Goal: Task Accomplishment & Management: Use online tool/utility

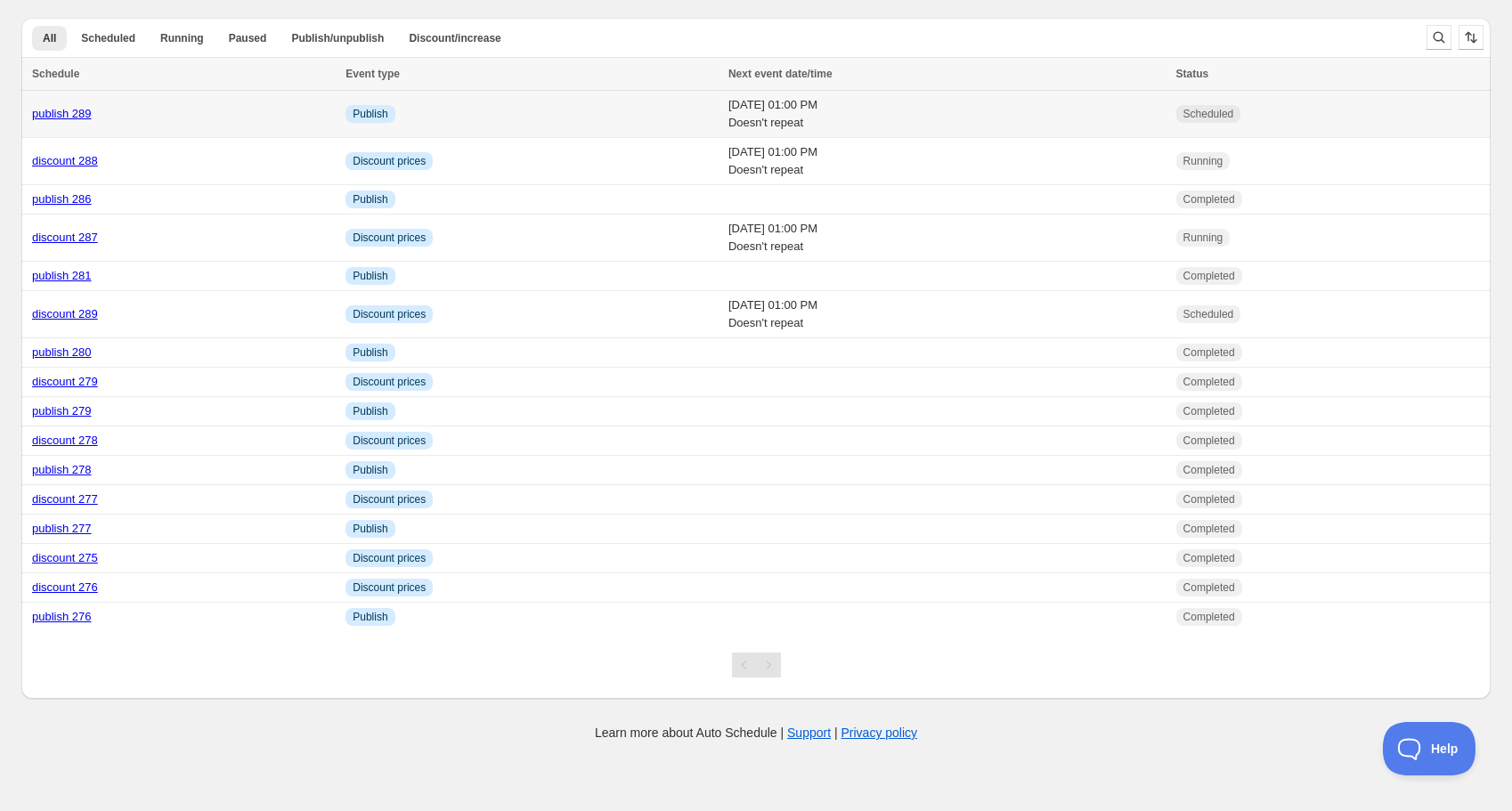
click at [73, 112] on link "publish 289" at bounding box center [62, 114] width 60 height 14
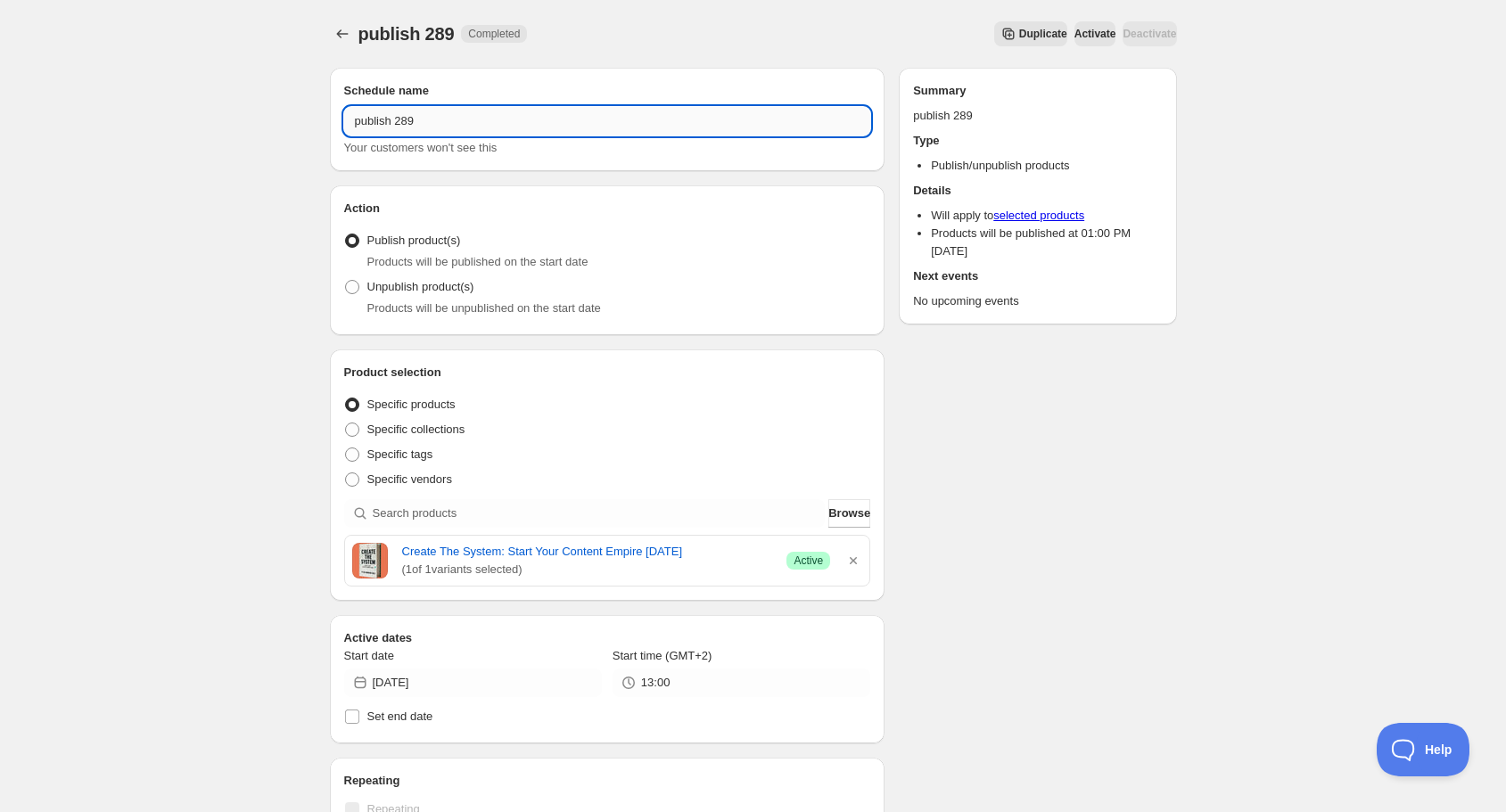
drag, startPoint x: 401, startPoint y: 124, endPoint x: 430, endPoint y: 122, distance: 29.1
click at [430, 122] on input "publish 289" at bounding box center [607, 121] width 527 height 29
type input "publish 290"
click at [854, 559] on icon "button" at bounding box center [852, 560] width 7 height 7
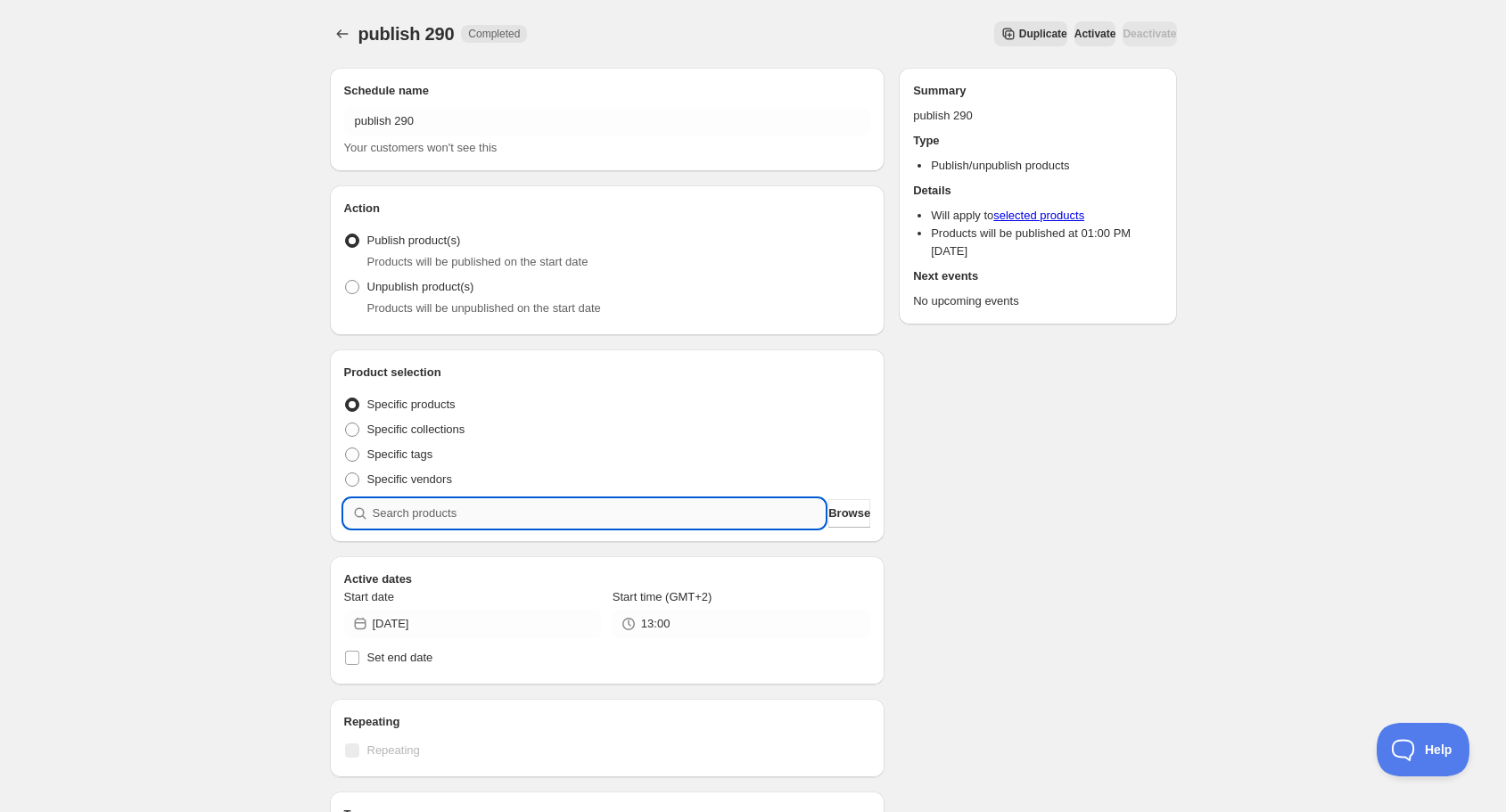
click at [669, 514] on input "search" at bounding box center [599, 513] width 453 height 29
type input "s"
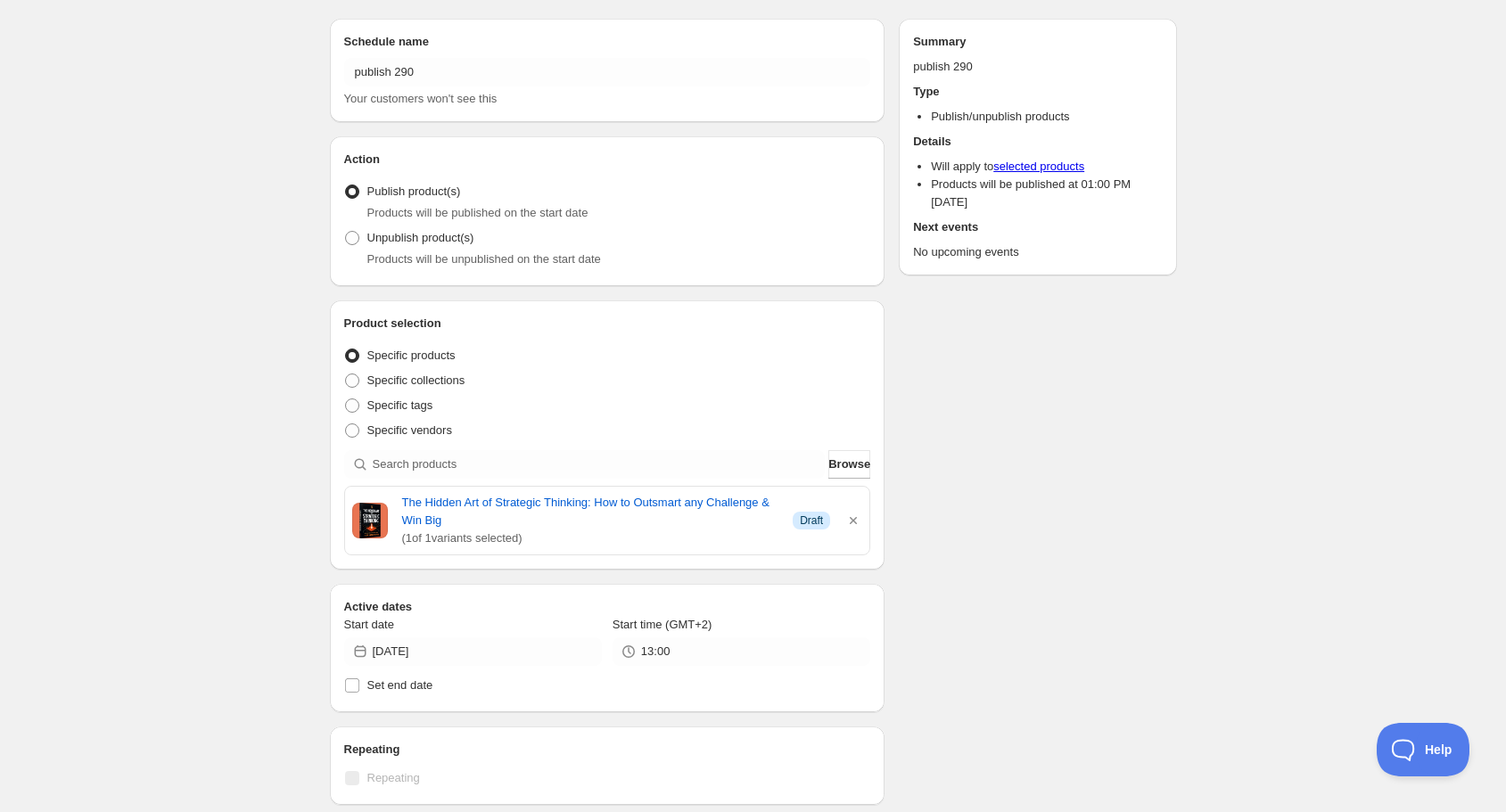
scroll to position [71, 0]
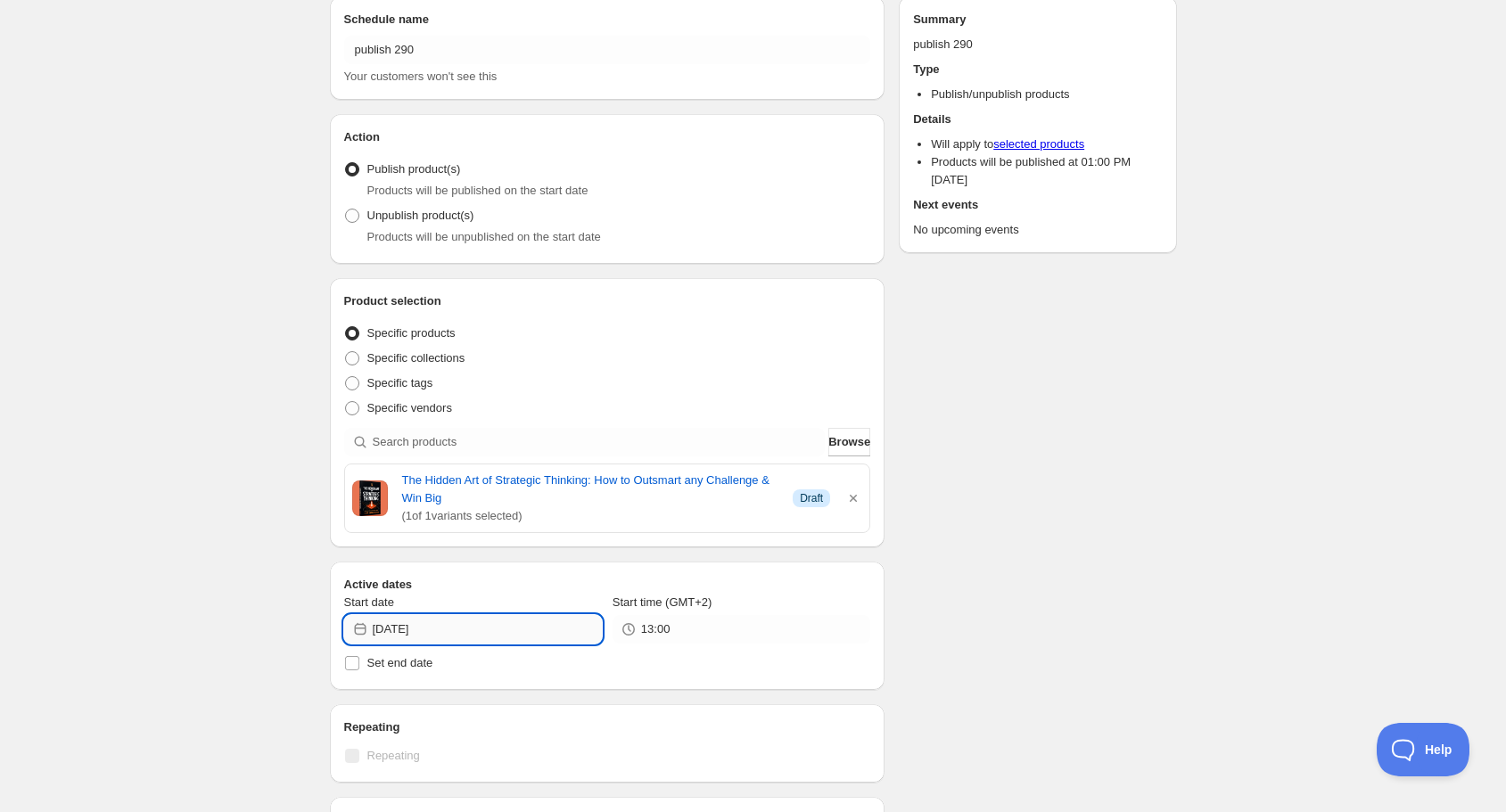
click at [466, 629] on input "[DATE]" at bounding box center [487, 629] width 229 height 29
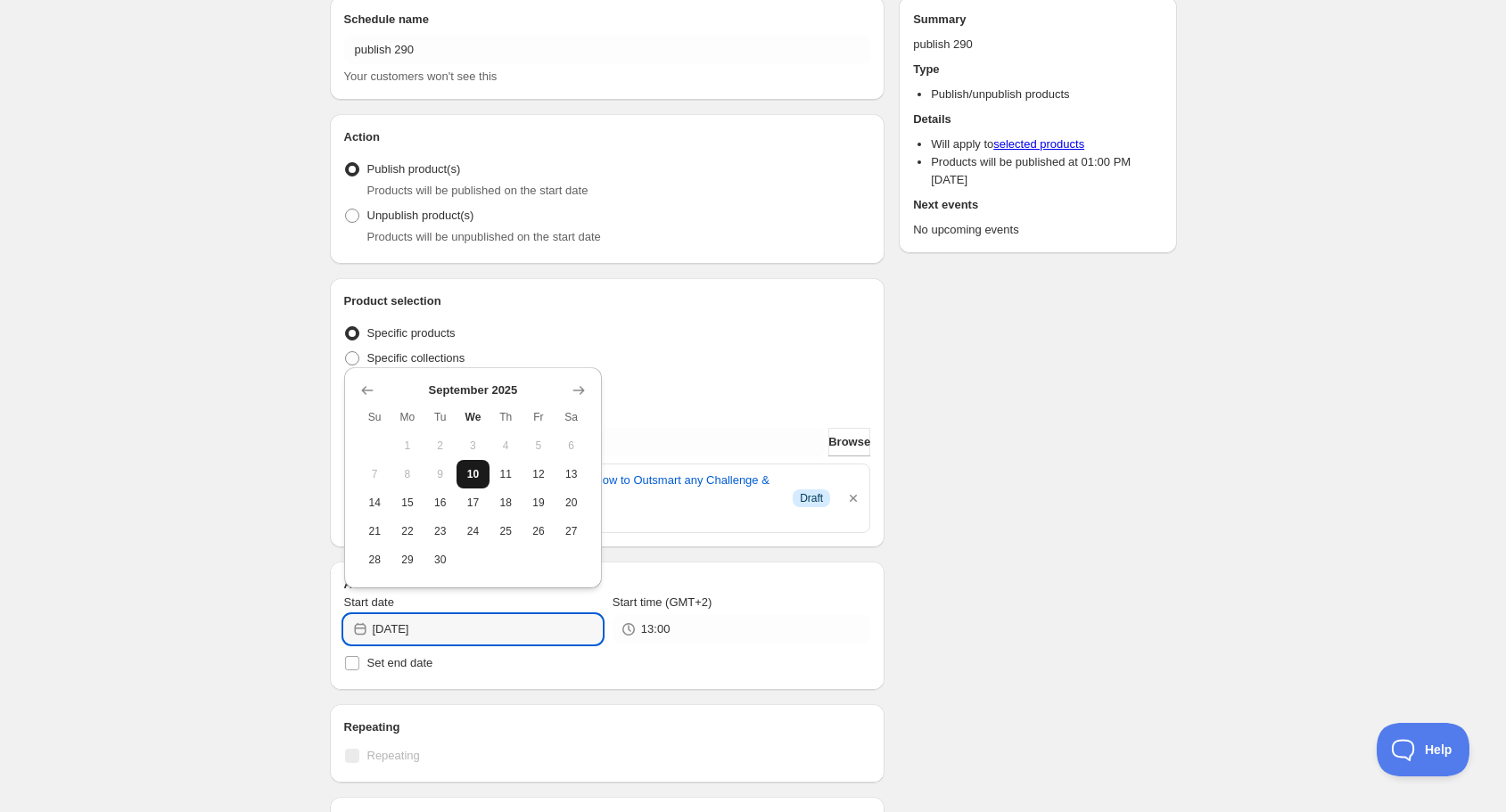
click at [477, 481] on button "10" at bounding box center [473, 473] width 33 height 29
type input "[DATE]"
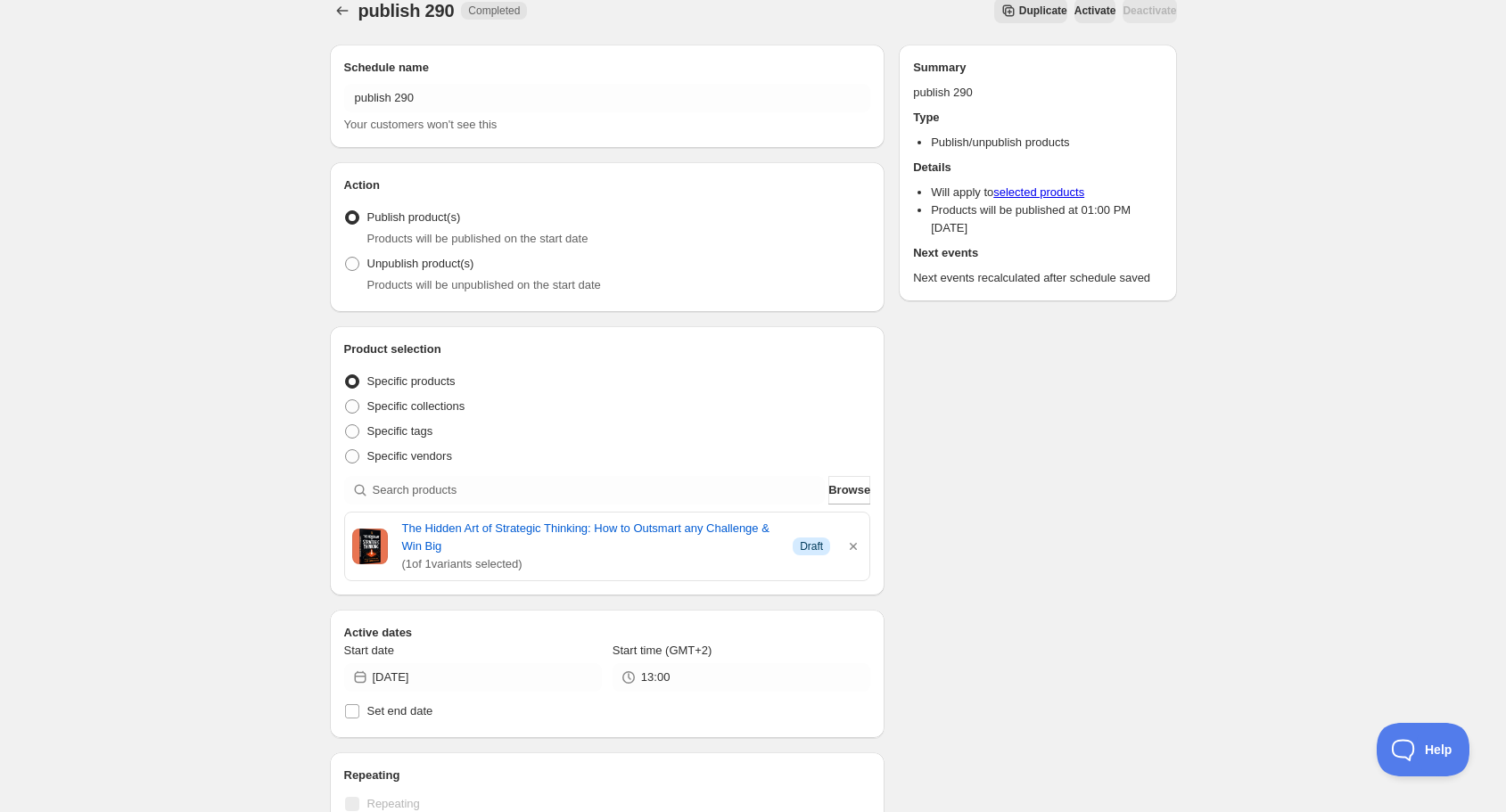
scroll to position [0, 0]
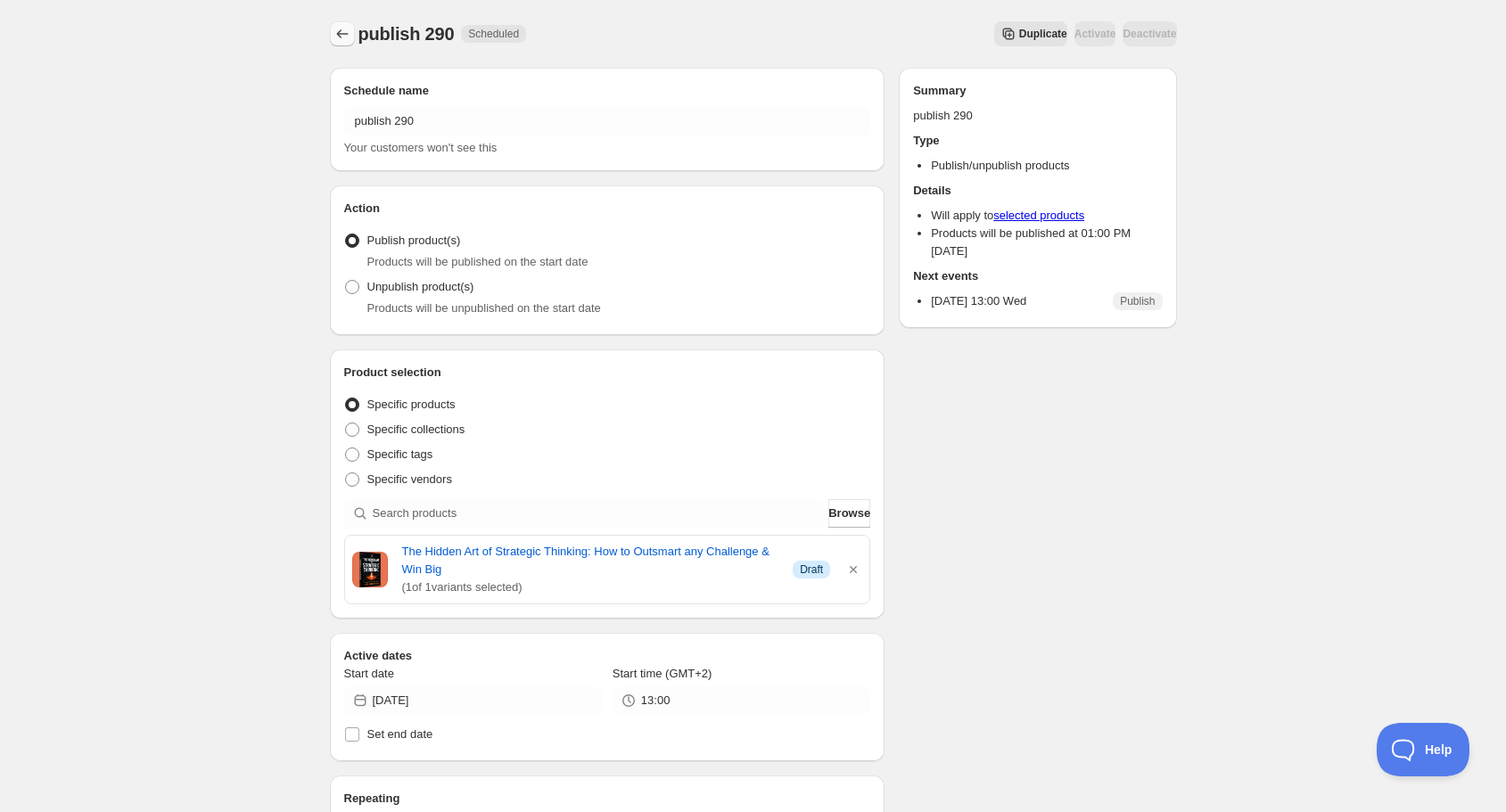
click at [342, 31] on icon "Schedules" at bounding box center [343, 33] width 18 height 18
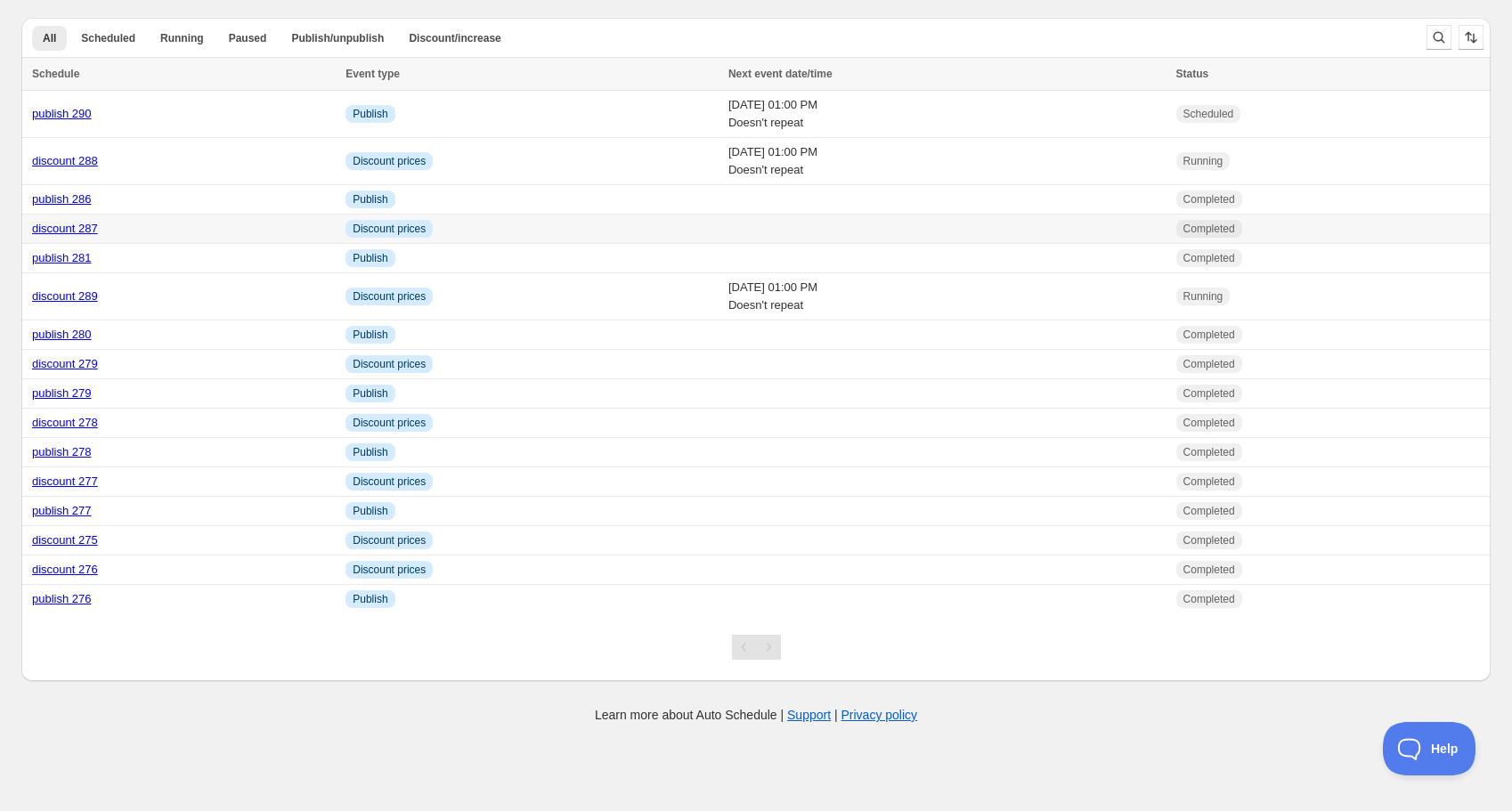
click at [81, 228] on link "discount 287" at bounding box center [65, 229] width 66 height 14
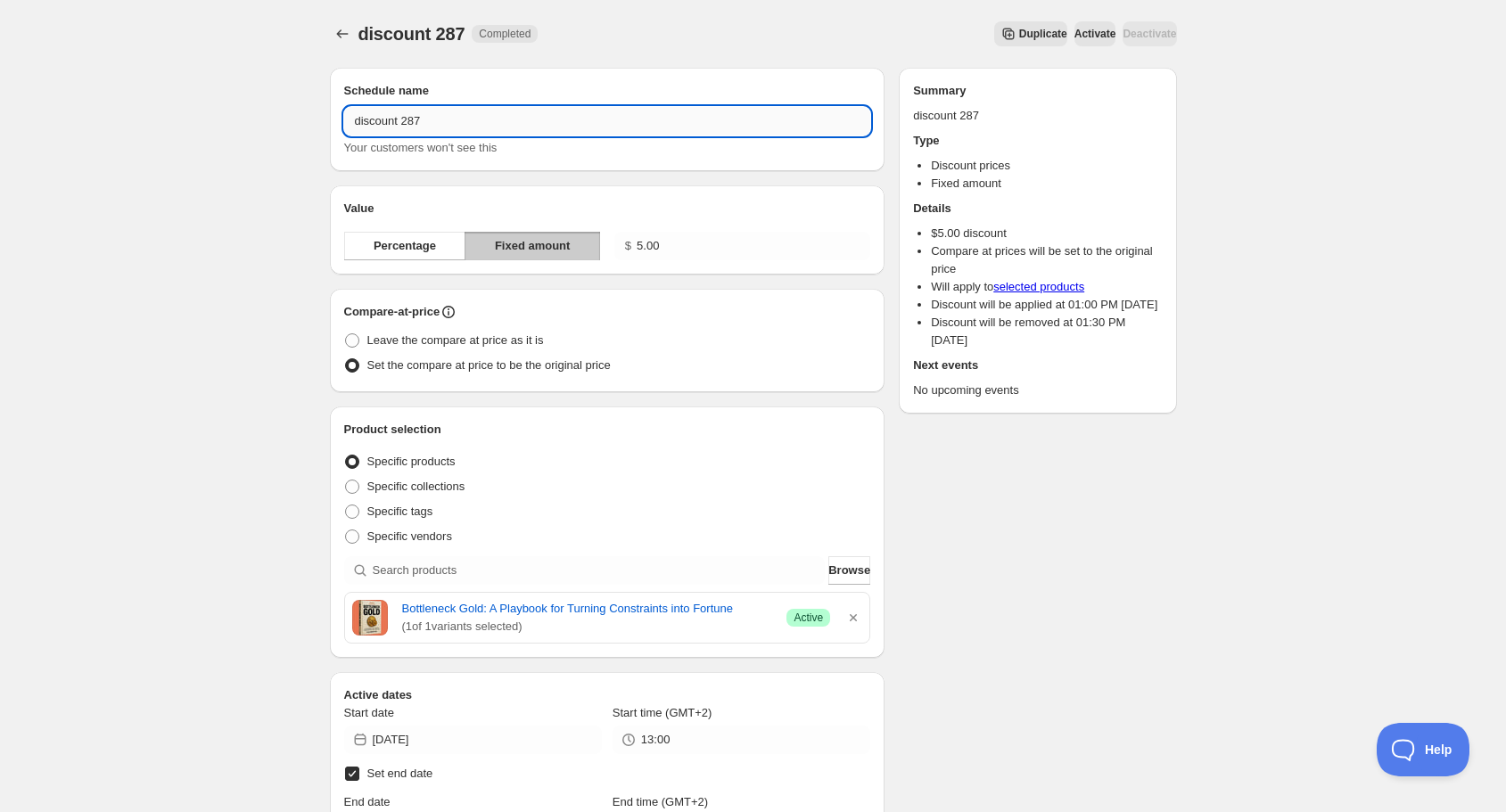
drag, startPoint x: 410, startPoint y: 120, endPoint x: 438, endPoint y: 120, distance: 28.0
click at [437, 120] on input "discount 287" at bounding box center [607, 121] width 527 height 29
type input "discount 290"
click at [850, 619] on icon "button" at bounding box center [852, 617] width 7 height 7
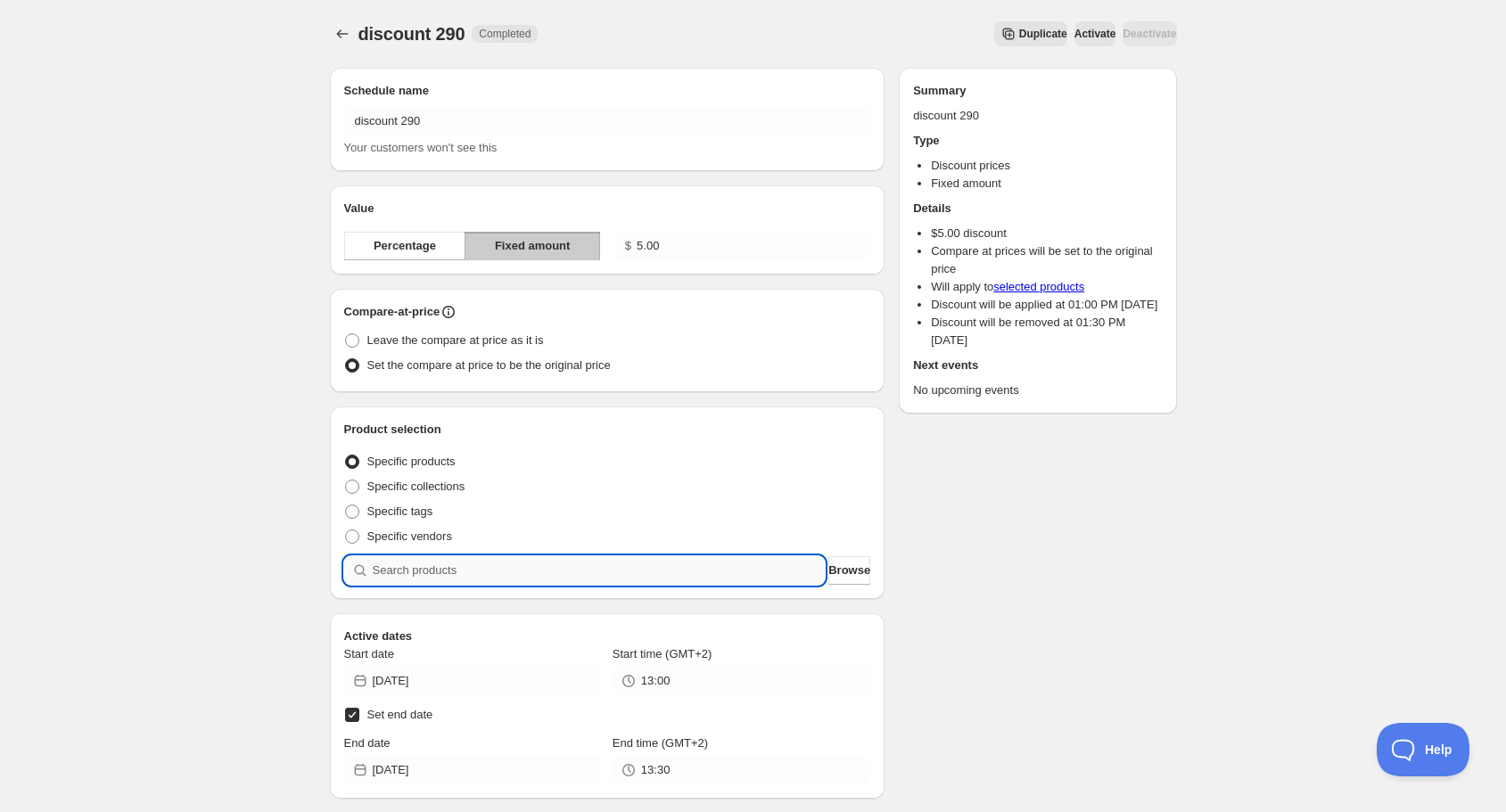
click at [626, 571] on input "search" at bounding box center [599, 570] width 453 height 29
type input "h"
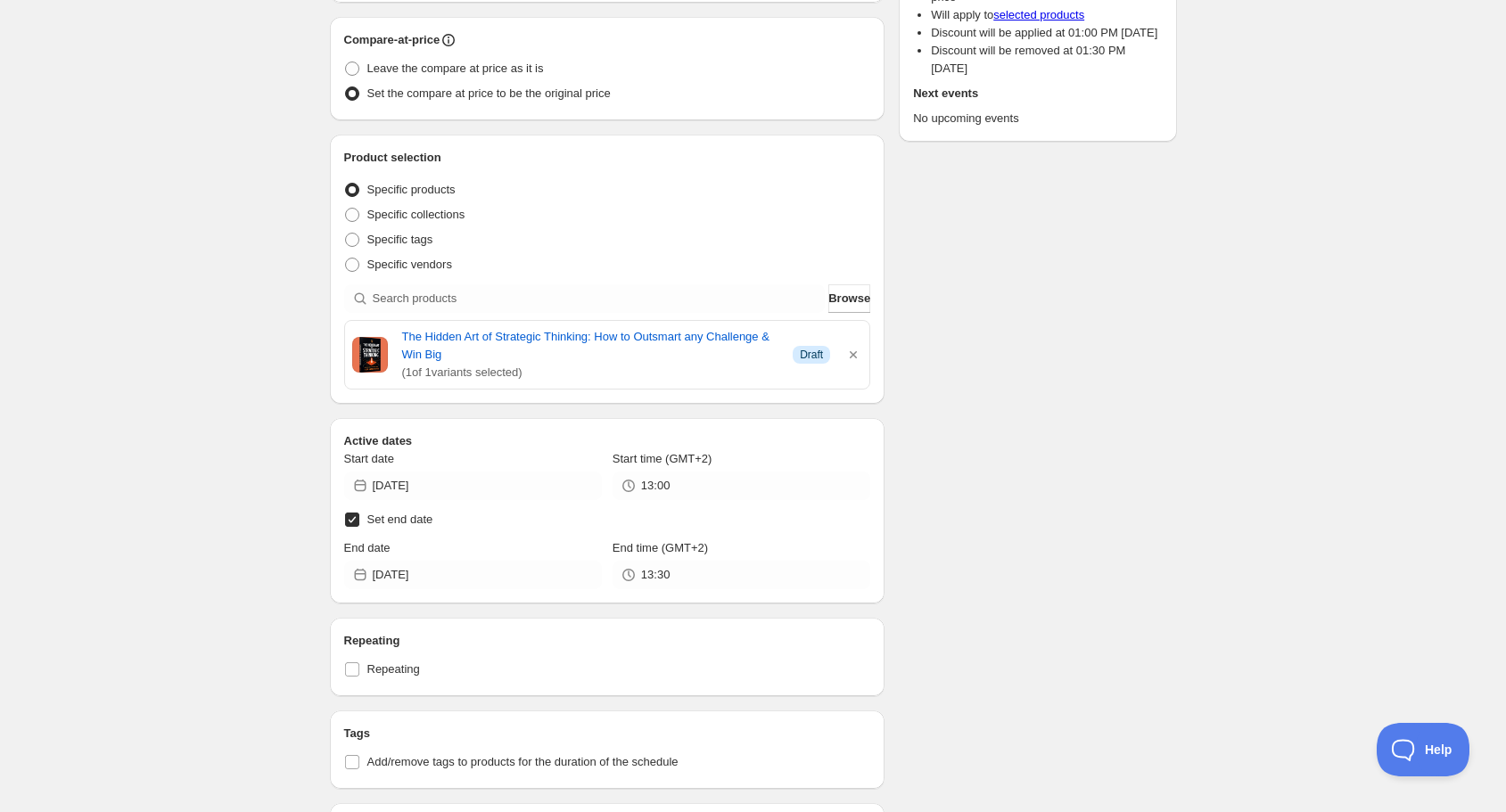
scroll to position [285, 0]
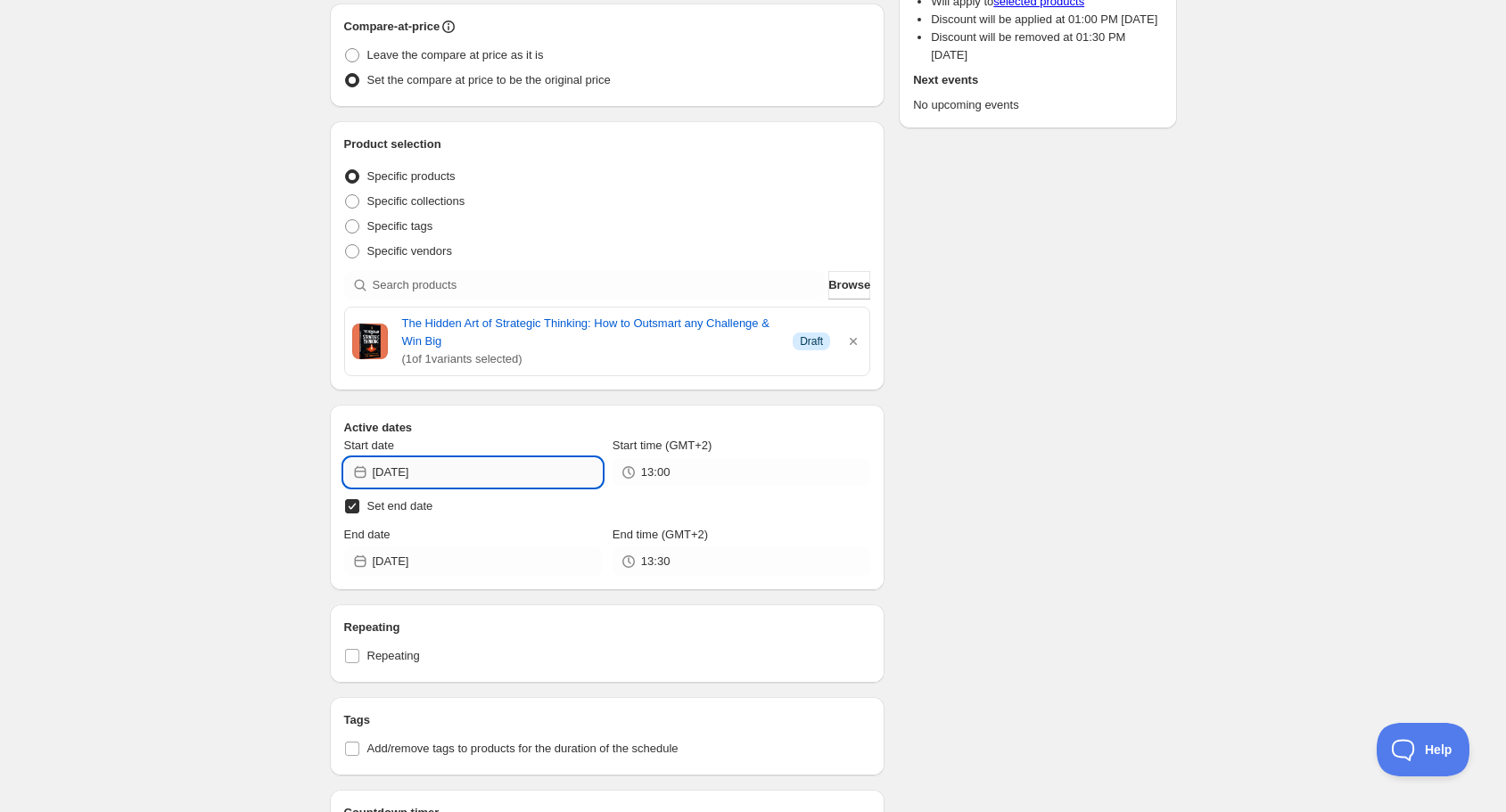
click at [456, 470] on input "[DATE]" at bounding box center [487, 472] width 229 height 29
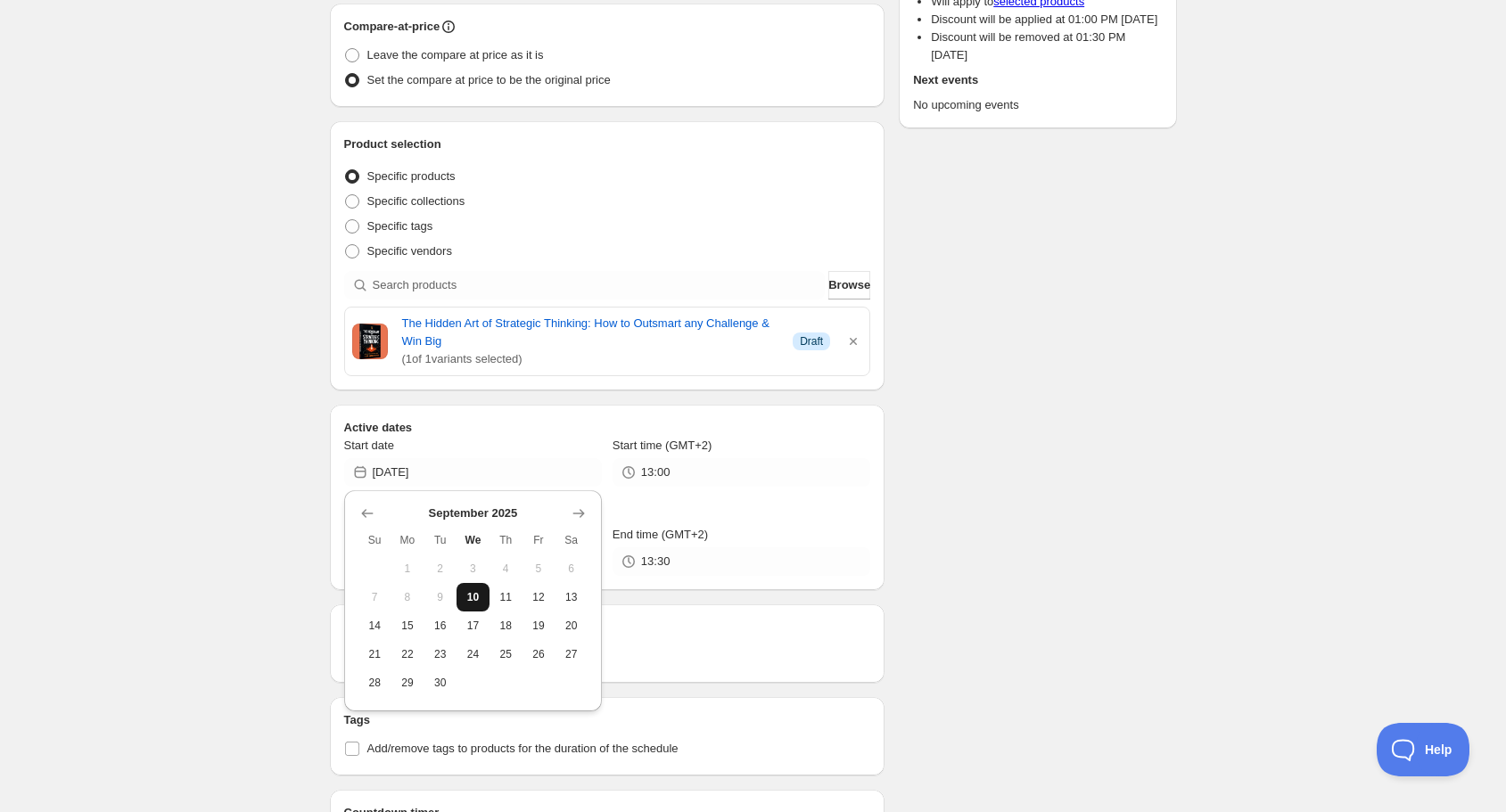
click at [473, 591] on span "10" at bounding box center [472, 597] width 19 height 14
type input "[DATE]"
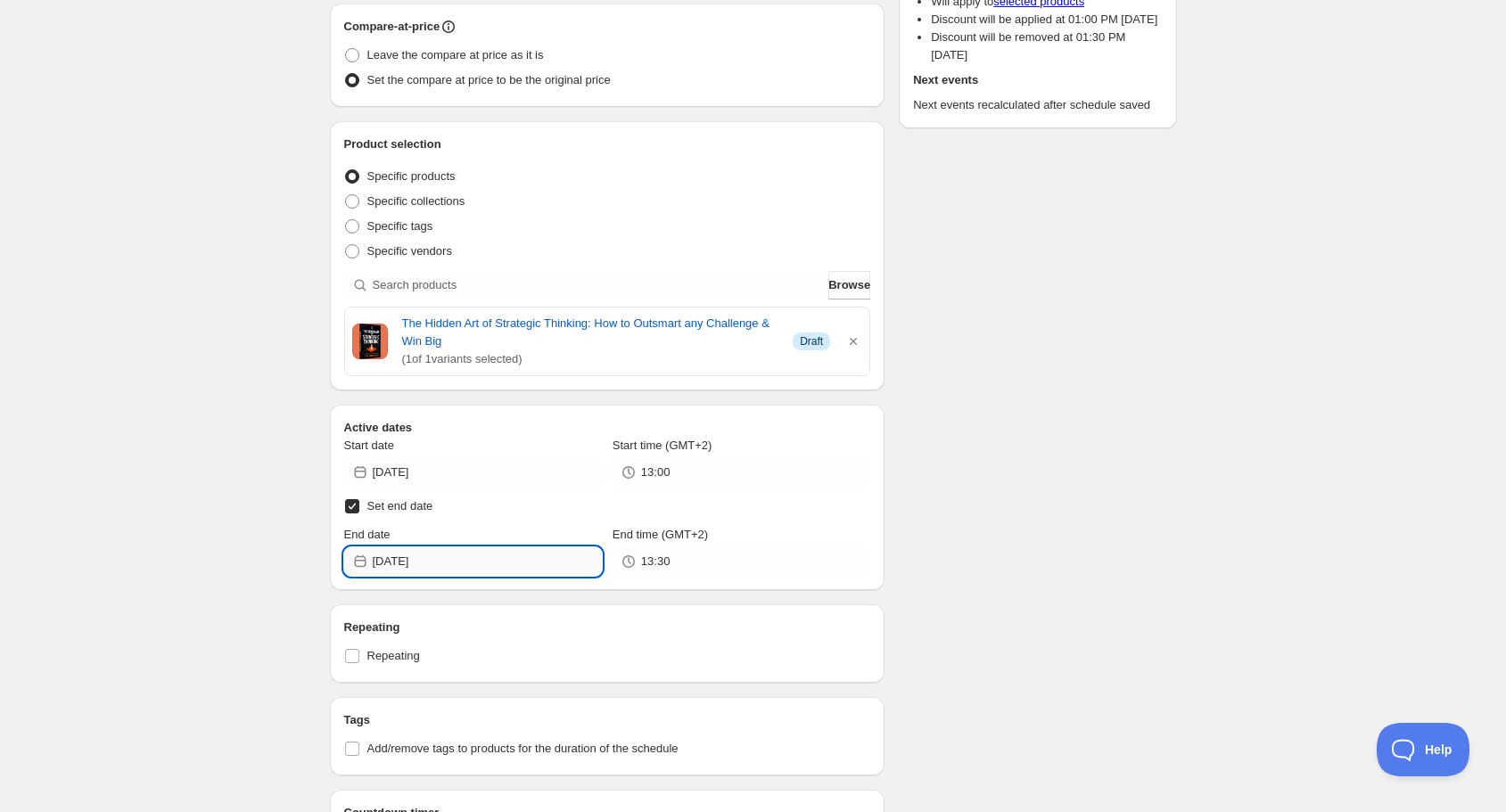
click at [467, 561] on input "[DATE]" at bounding box center [487, 561] width 229 height 29
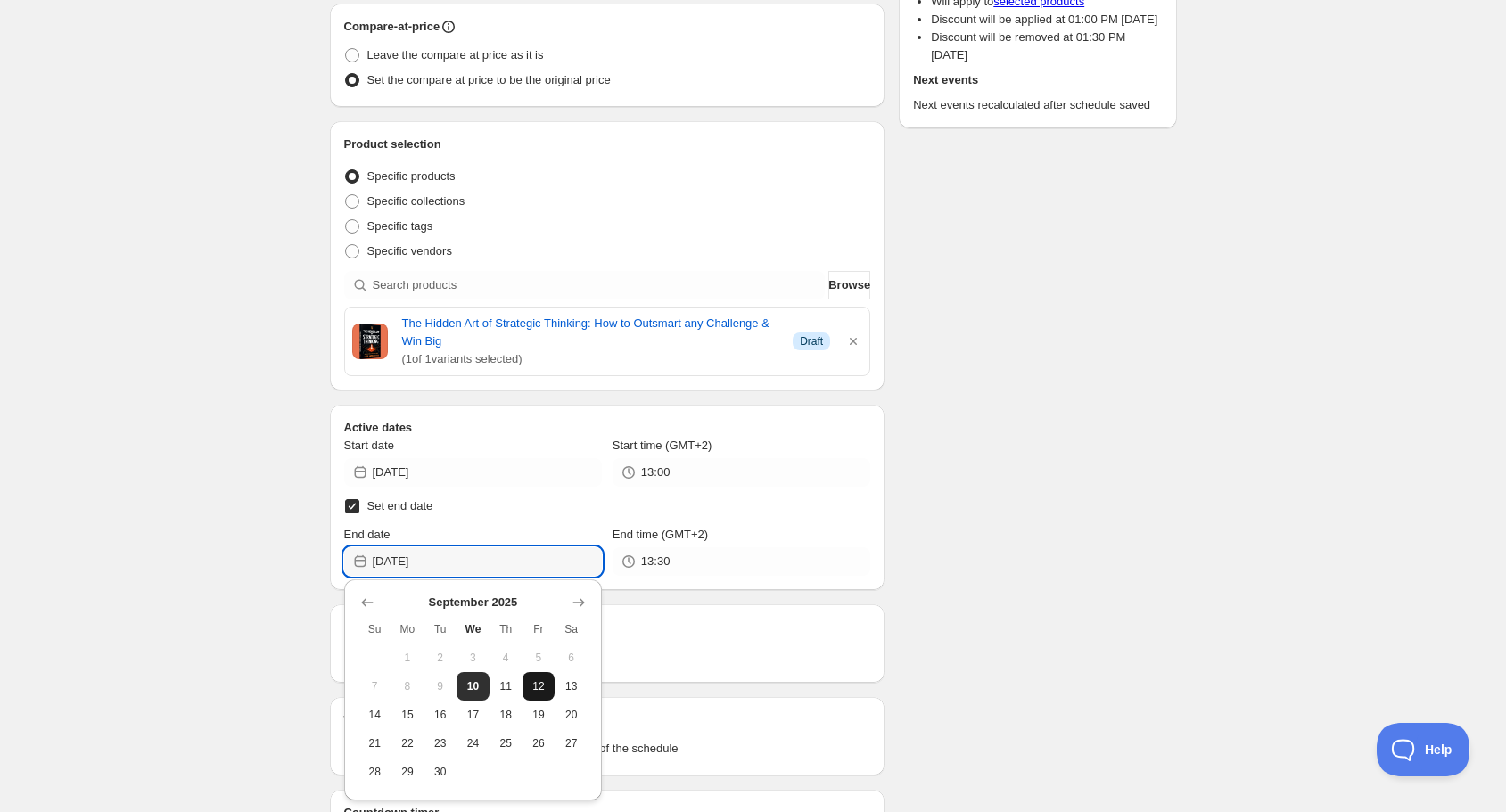
click at [536, 677] on button "12" at bounding box center [539, 686] width 33 height 29
type input "[DATE]"
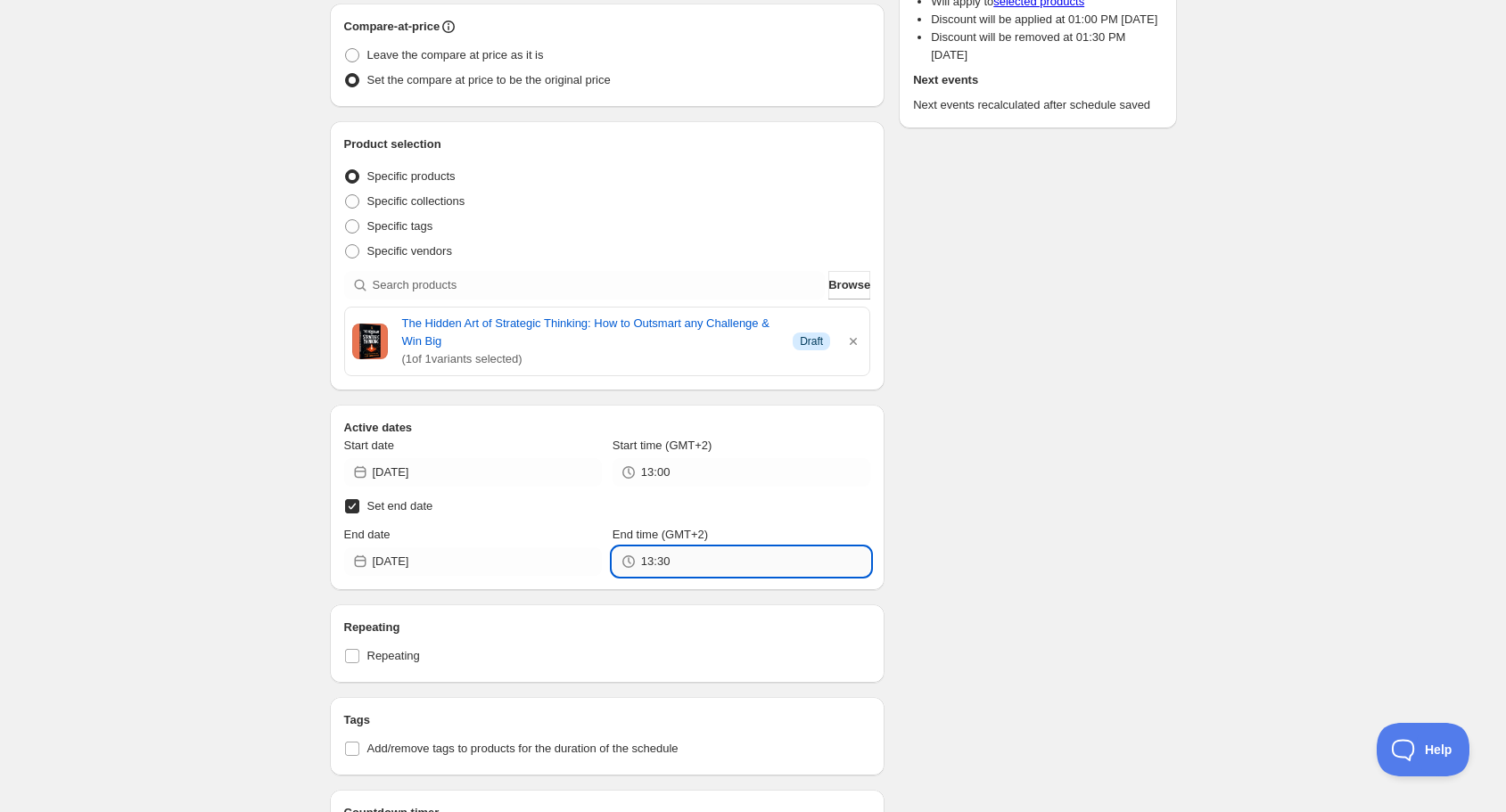
click at [658, 560] on input "13:30" at bounding box center [755, 561] width 229 height 29
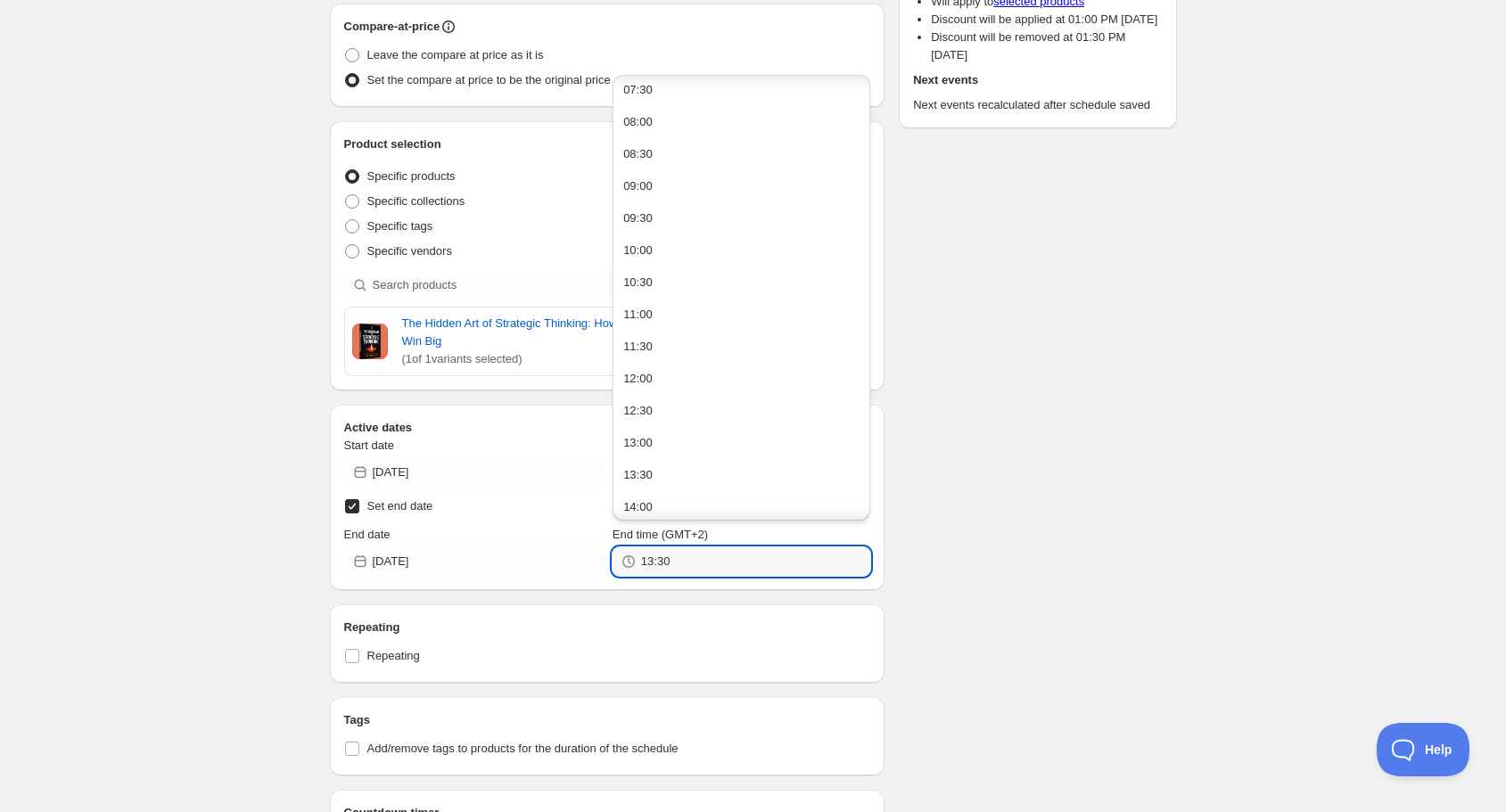
scroll to position [492, 0]
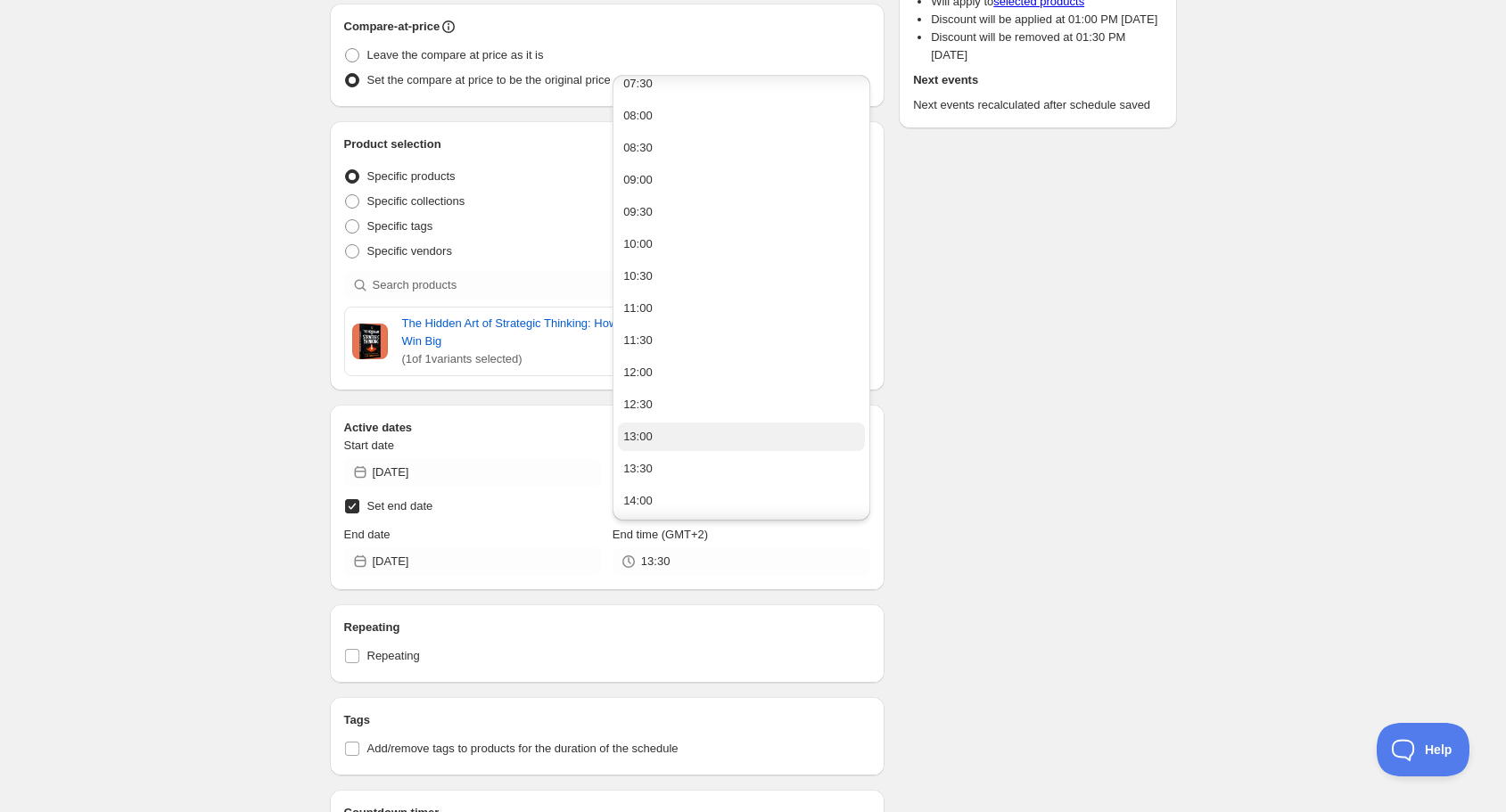
click at [683, 425] on button "13:00" at bounding box center [741, 436] width 247 height 29
type input "13:00"
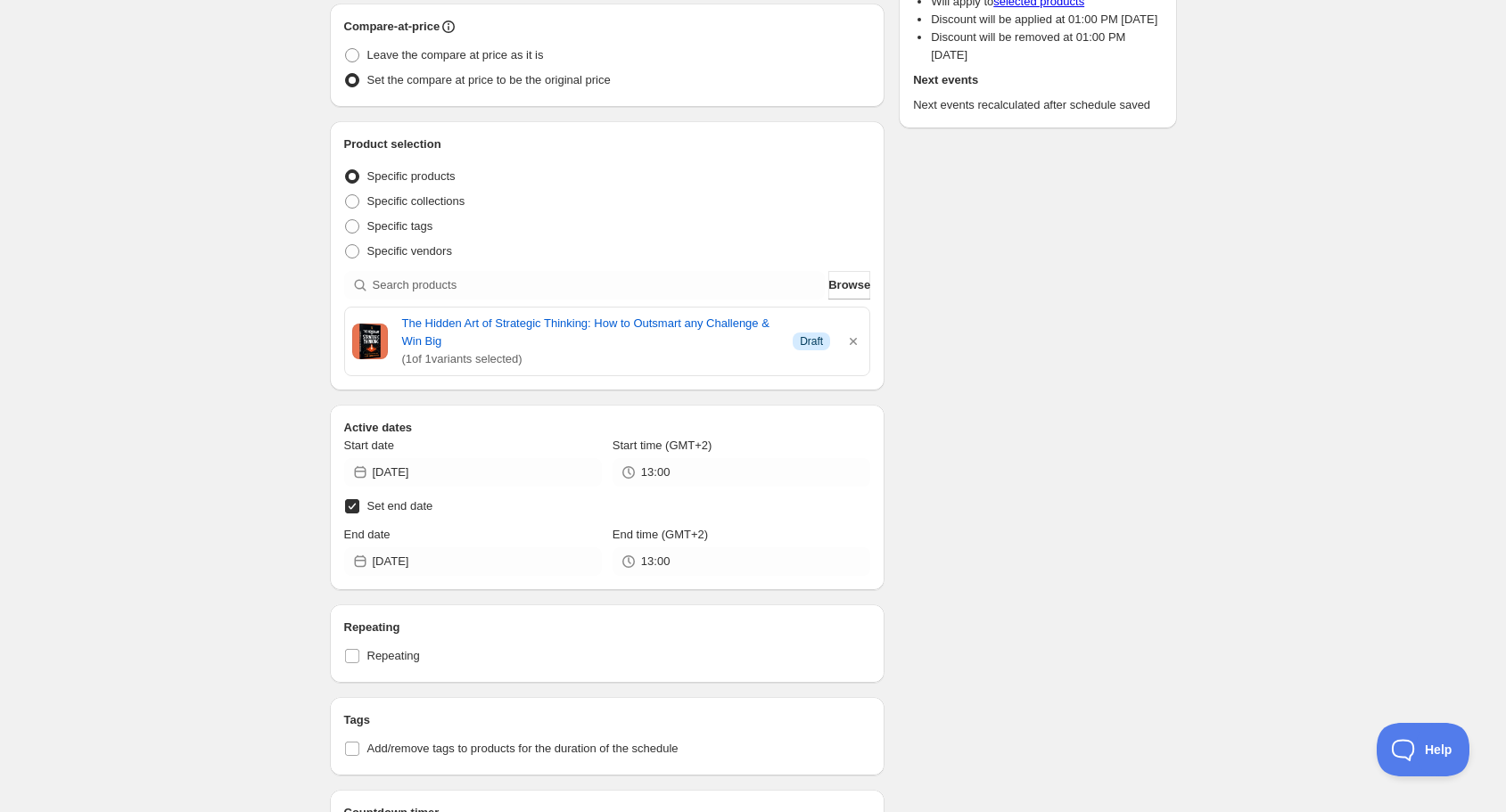
click at [1019, 520] on div "Schedule name discount 290 Your customers won't see this Value Percentage Fixed…" at bounding box center [746, 602] width 861 height 1667
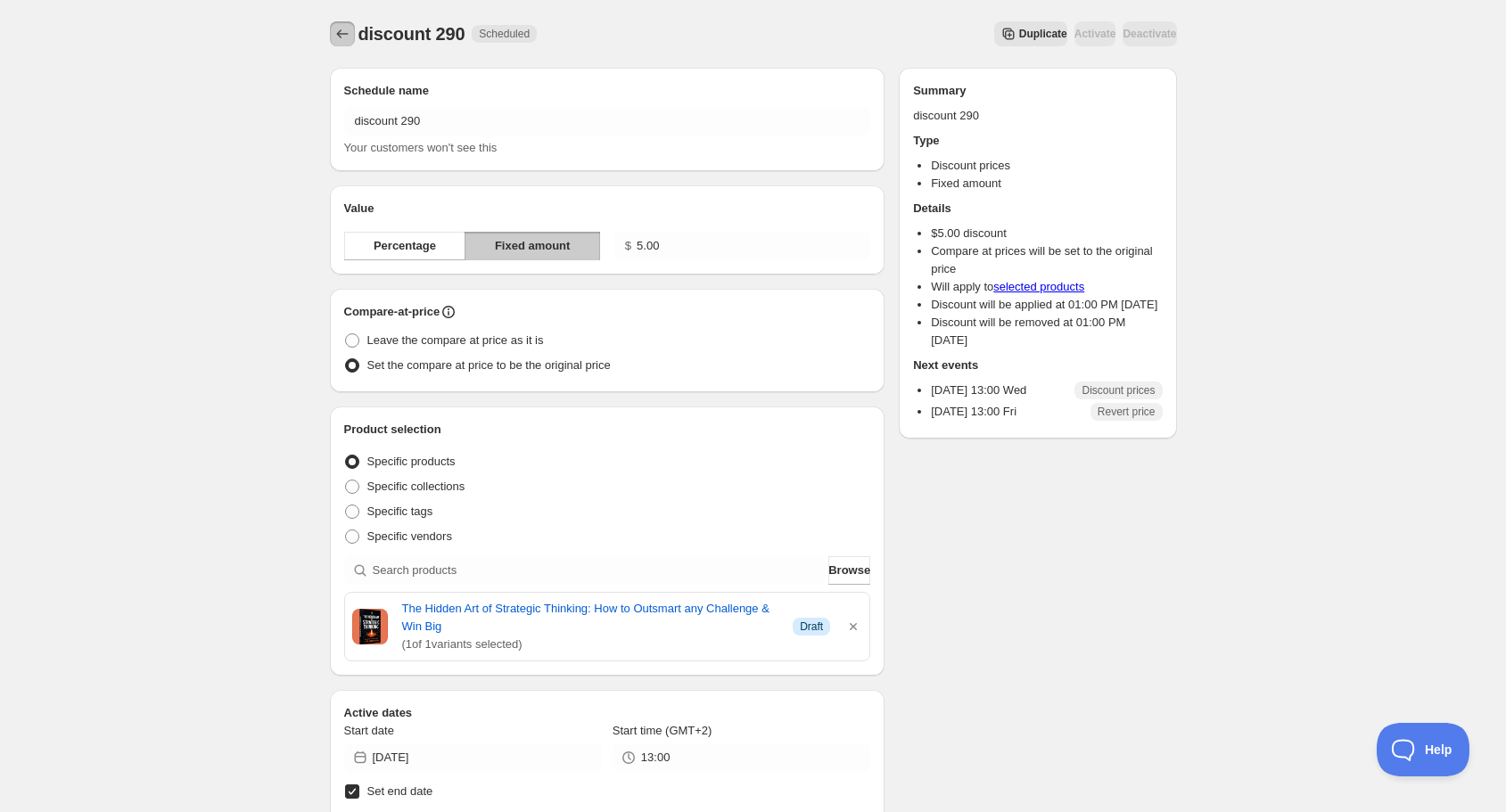
click at [337, 32] on icon "Schedules" at bounding box center [343, 33] width 18 height 18
